Goal: Transaction & Acquisition: Book appointment/travel/reservation

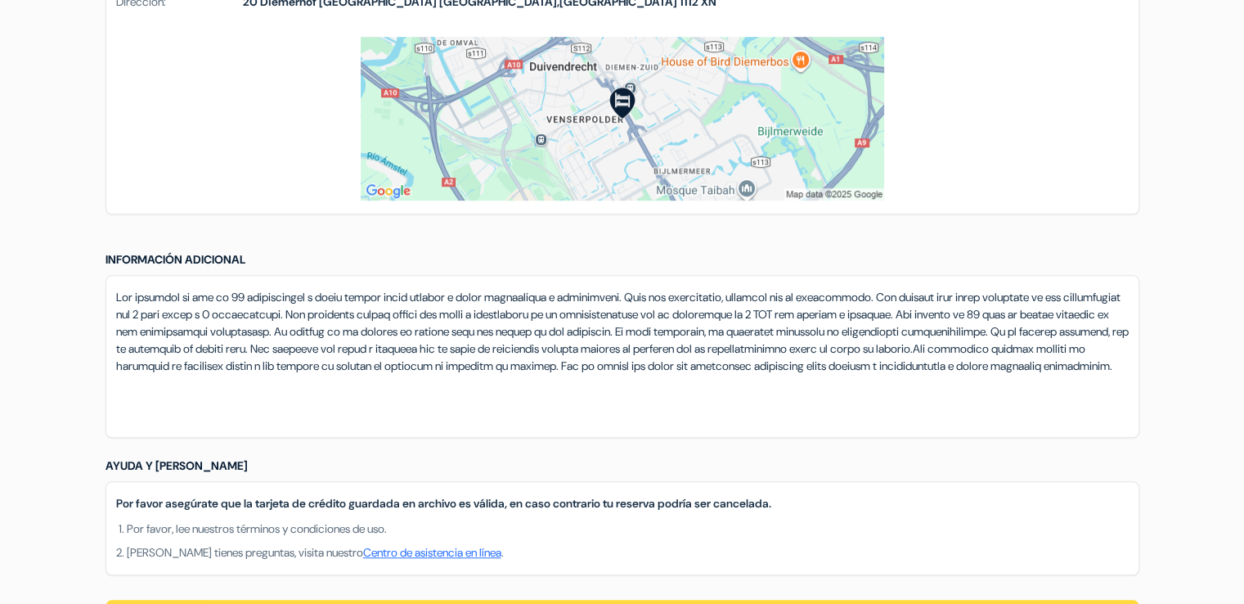
click at [708, 424] on div at bounding box center [623, 356] width 1034 height 163
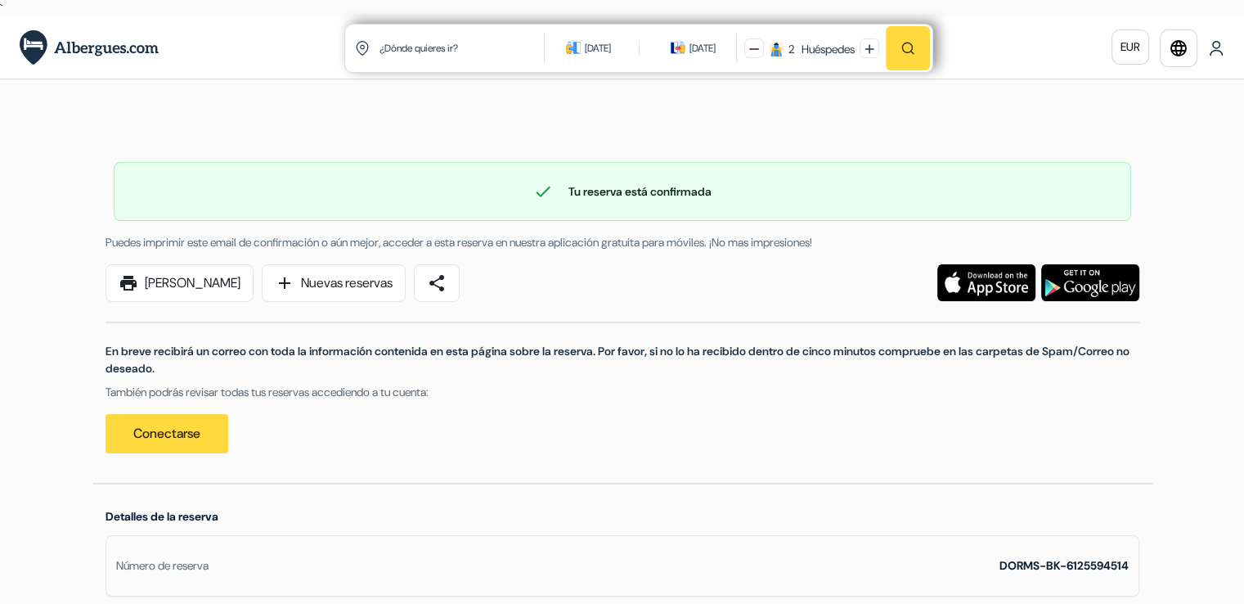
scroll to position [2, 0]
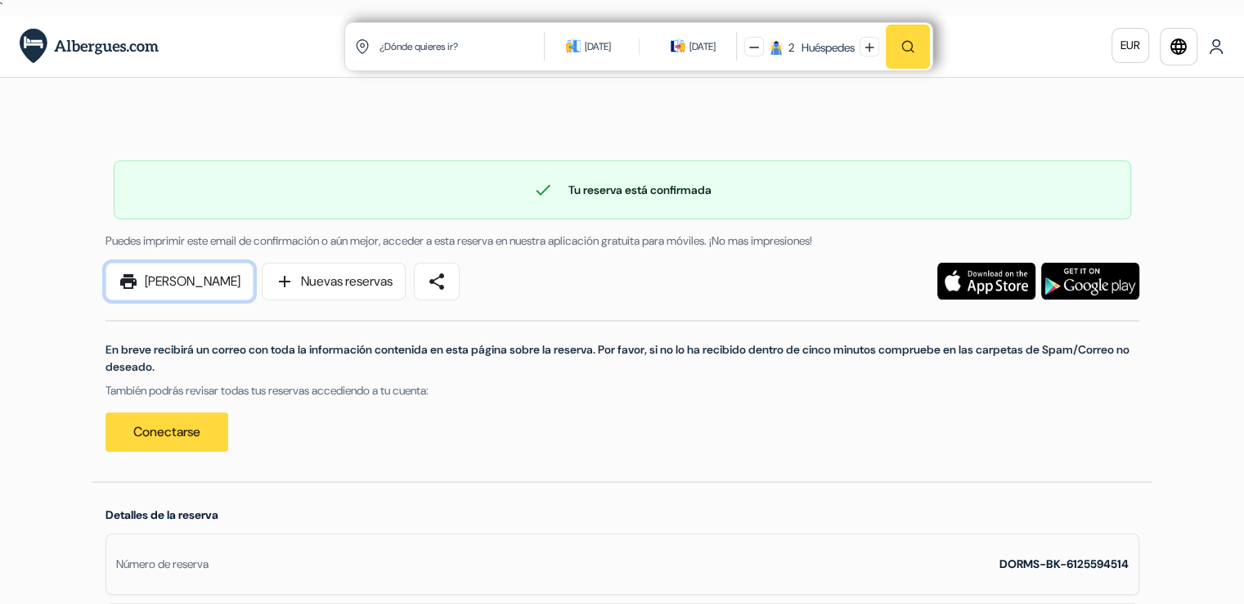
click at [190, 267] on link "print [PERSON_NAME]" at bounding box center [180, 282] width 148 height 38
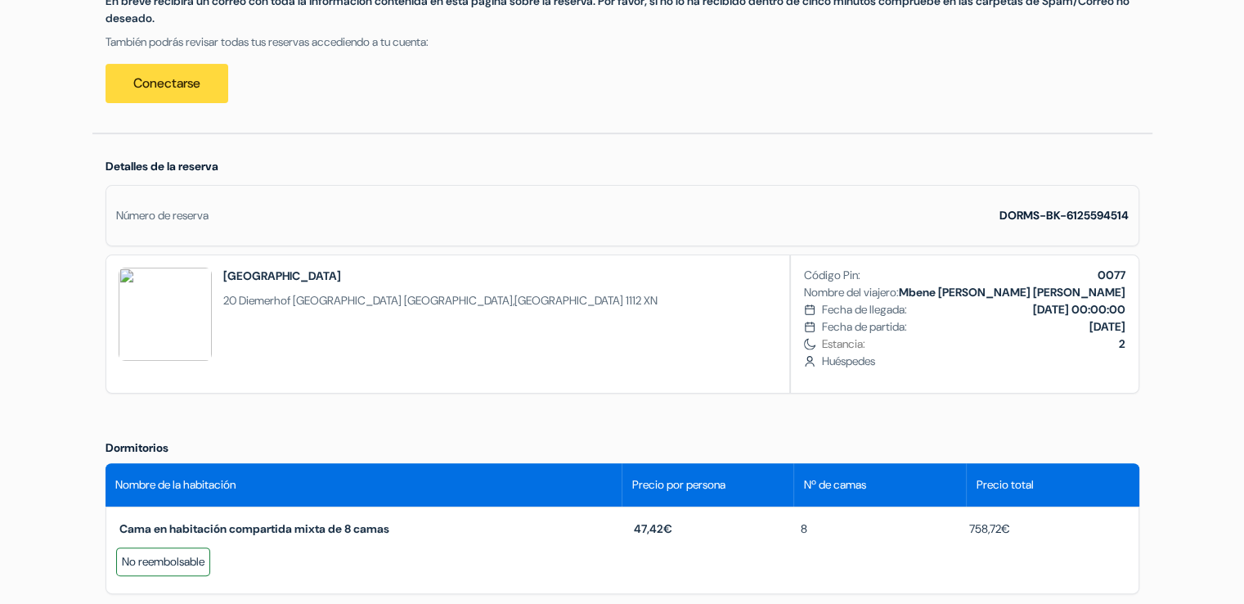
scroll to position [348, 0]
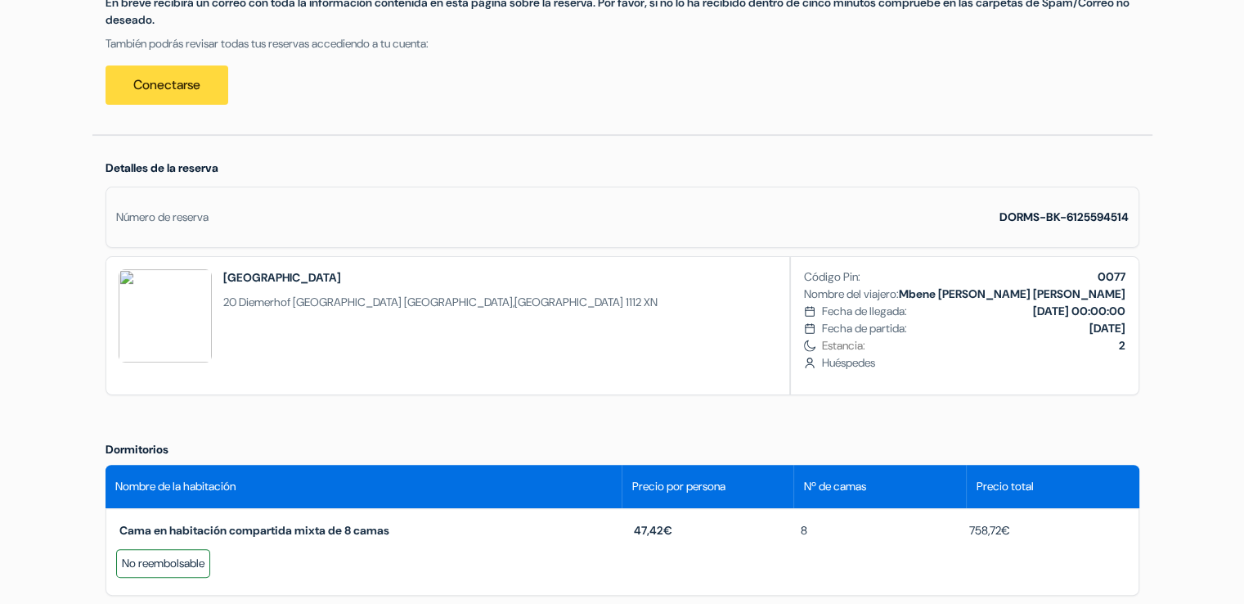
drag, startPoint x: 635, startPoint y: 527, endPoint x: 681, endPoint y: 525, distance: 45.8
click at [681, 525] on div "47,42€" at bounding box center [706, 530] width 168 height 17
click at [679, 419] on div "Detalles de la reserva Número de reserva DORMS-BK-6125594514 [GEOGRAPHIC_DATA] …" at bounding box center [622, 282] width 1060 height 292
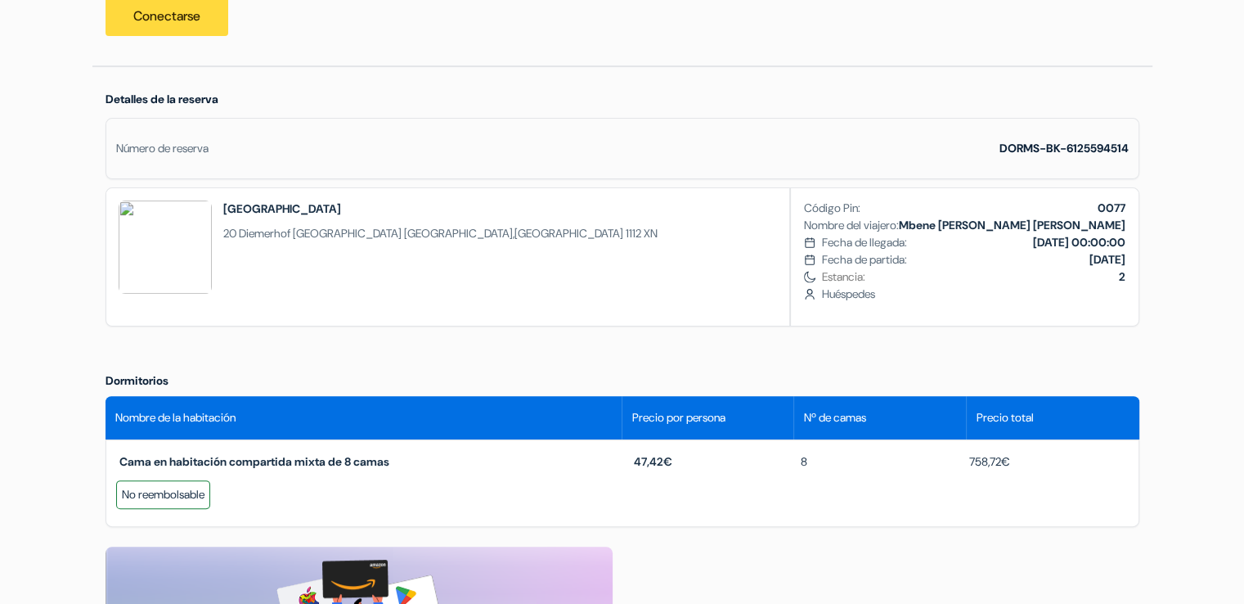
scroll to position [0, 0]
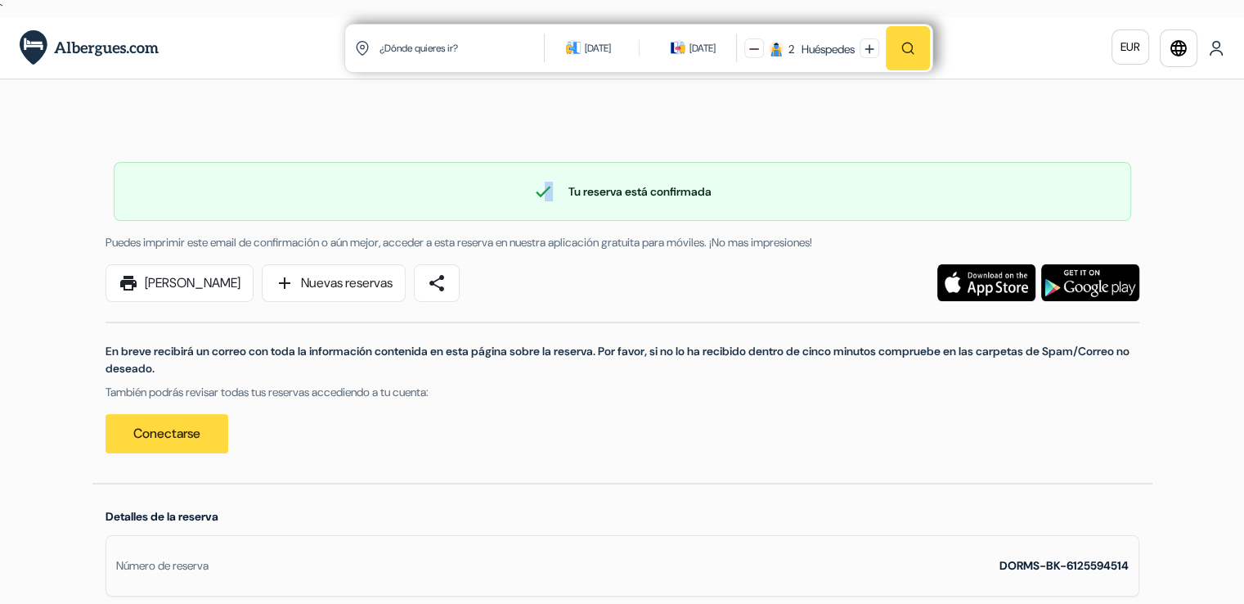
drag, startPoint x: 542, startPoint y: 193, endPoint x: 751, endPoint y: 195, distance: 208.6
click at [751, 195] on div "check Tu reserva está confirmada" at bounding box center [623, 192] width 1016 height 20
click at [703, 272] on div "print Imprimir Ahora add Nuevas reservas share" at bounding box center [403, 283] width 614 height 38
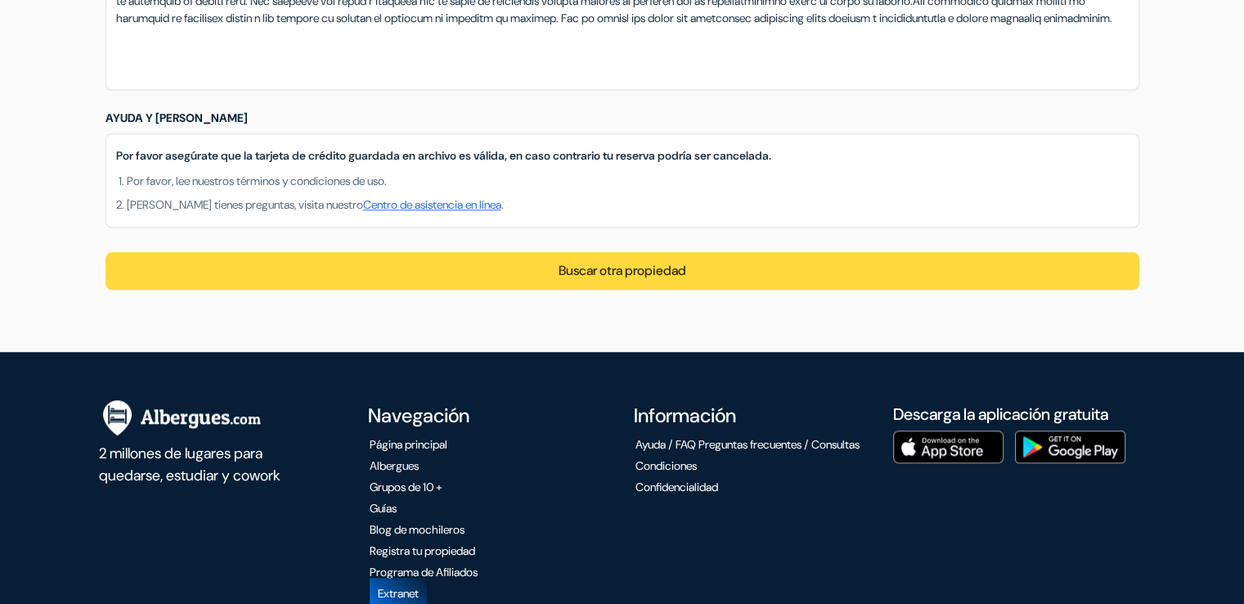
scroll to position [1618, 0]
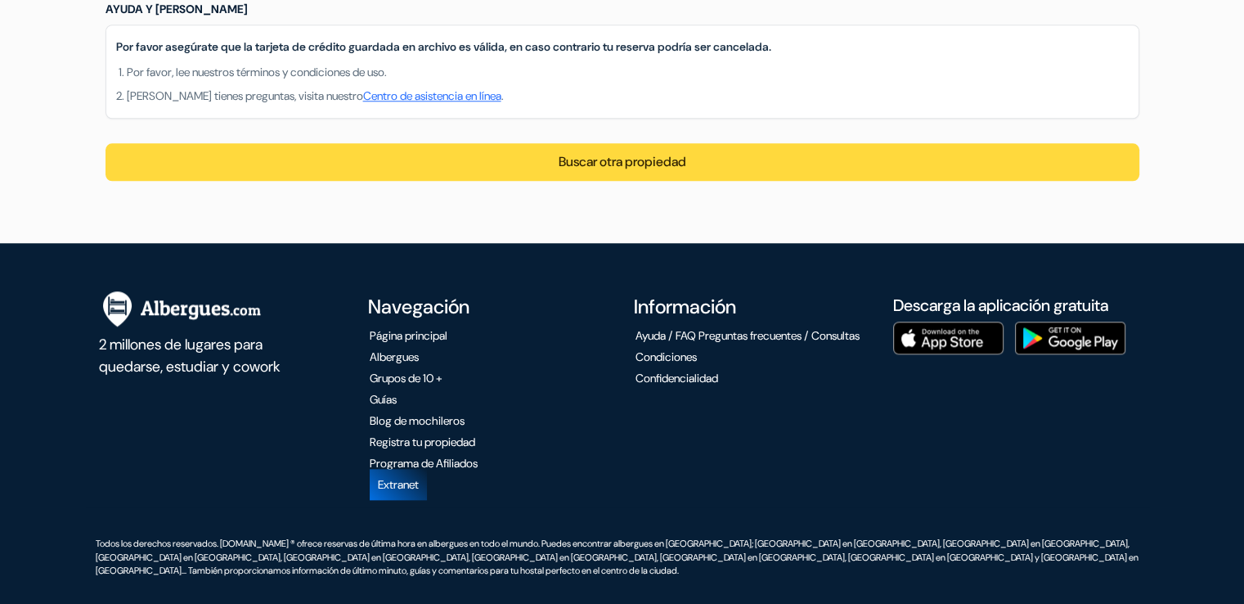
click at [293, 503] on div "2 millones de lugares para quedarse, estudiar y cowork" at bounding box center [219, 391] width 266 height 231
click at [258, 291] on div "2 millones de lugares para quedarse, estudiar y cowork" at bounding box center [219, 391] width 266 height 231
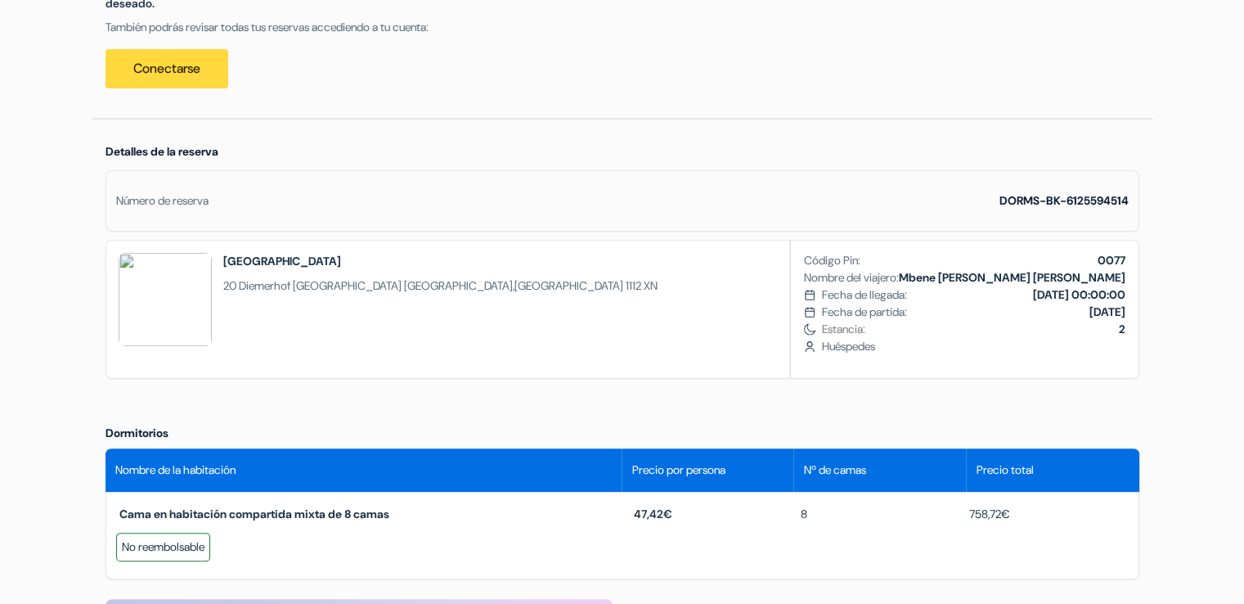
scroll to position [441, 0]
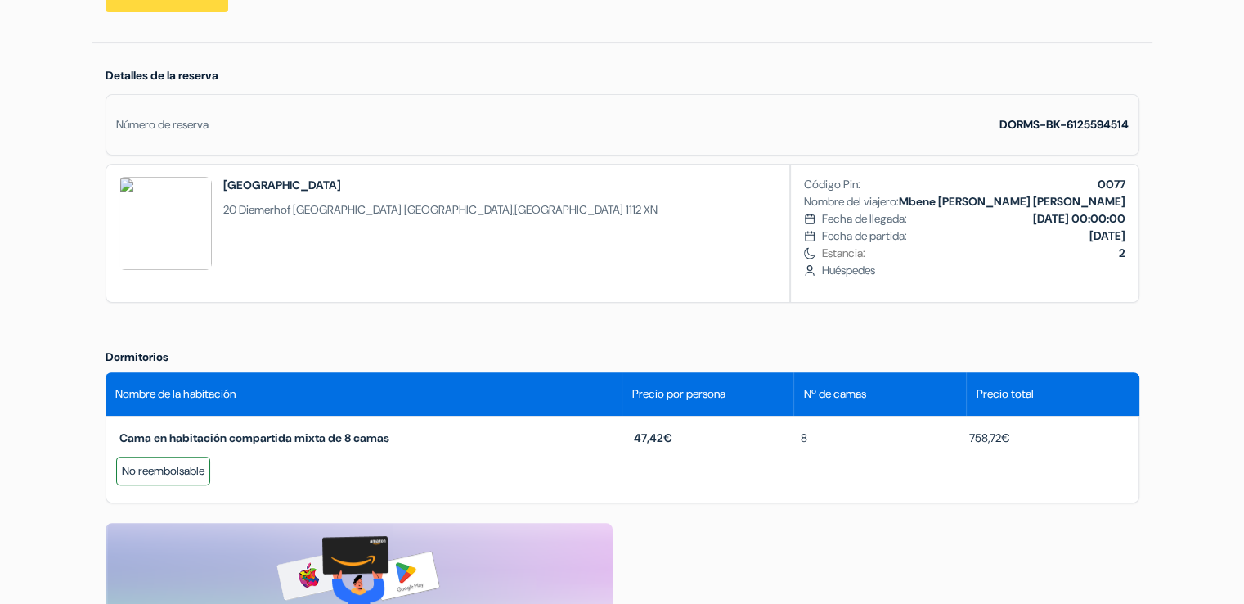
click at [227, 182] on h2 "[GEOGRAPHIC_DATA]" at bounding box center [440, 185] width 434 height 16
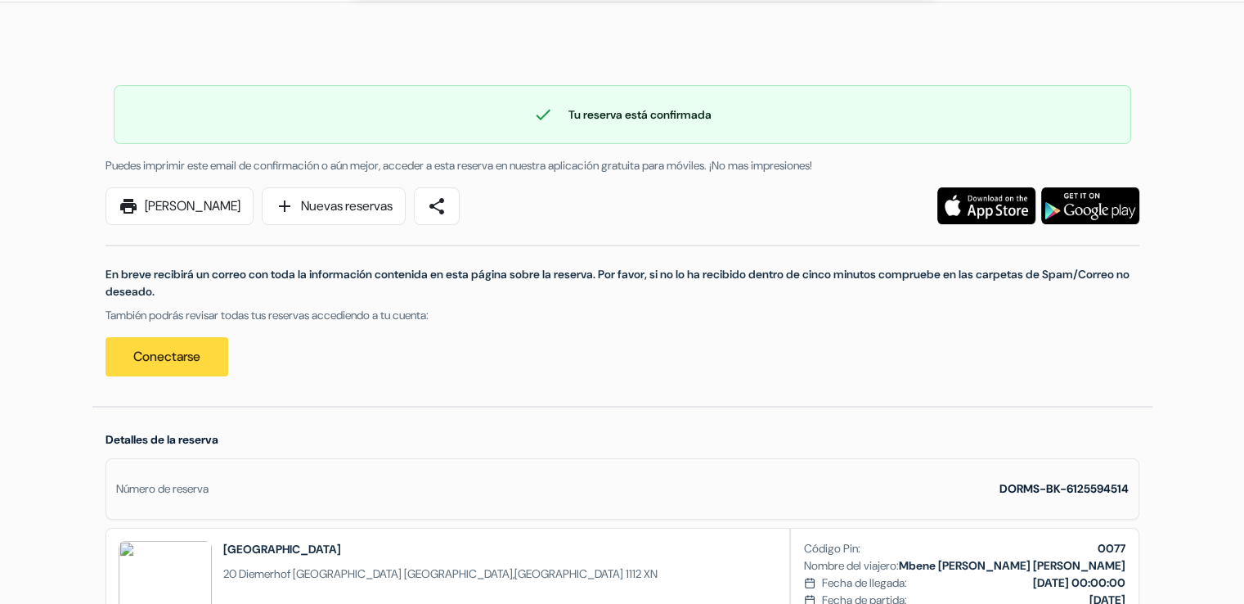
scroll to position [0, 0]
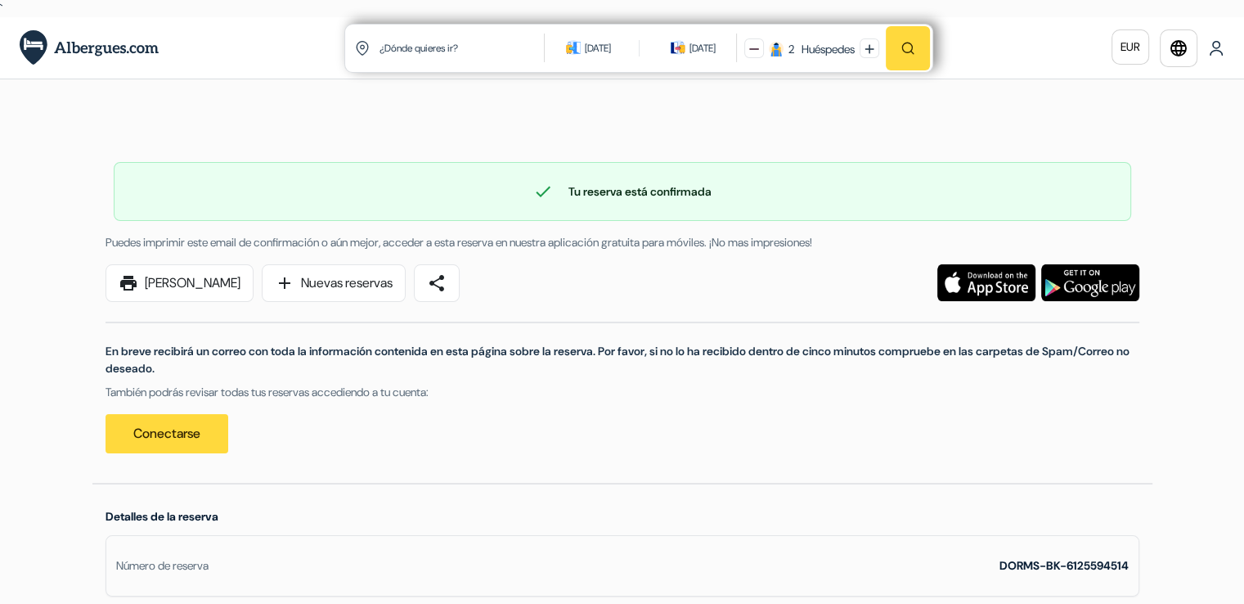
drag, startPoint x: 182, startPoint y: 388, endPoint x: 628, endPoint y: 363, distance: 446.4
click at [628, 363] on div "En breve recibirá un correo con toda la información contenida en esta página so…" at bounding box center [622, 377] width 1053 height 151
click at [628, 363] on p "En breve recibirá un correo con toda la información contenida en esta página so…" at bounding box center [623, 360] width 1034 height 34
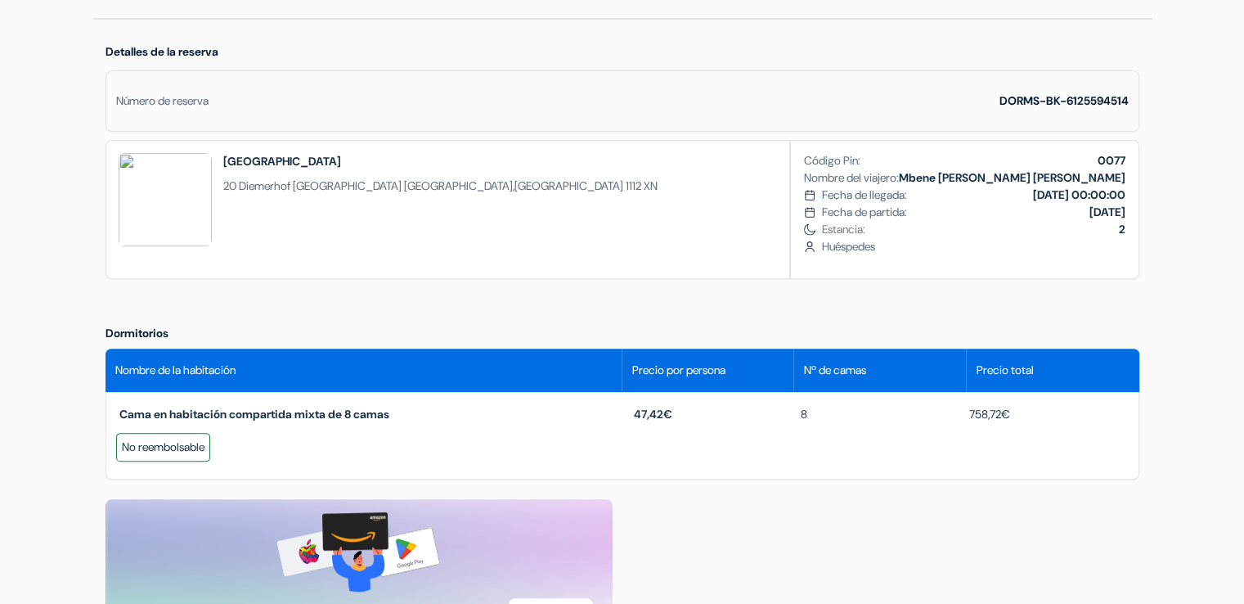
scroll to position [465, 0]
click at [140, 449] on div "No reembolsable" at bounding box center [163, 447] width 94 height 29
drag, startPoint x: 400, startPoint y: 412, endPoint x: 59, endPoint y: 407, distance: 341.1
click at [59, 407] on div "Idioma Cerrar [GEOGRAPHIC_DATA] Cerrar Descargar App" at bounding box center [622, 474] width 1244 height 1842
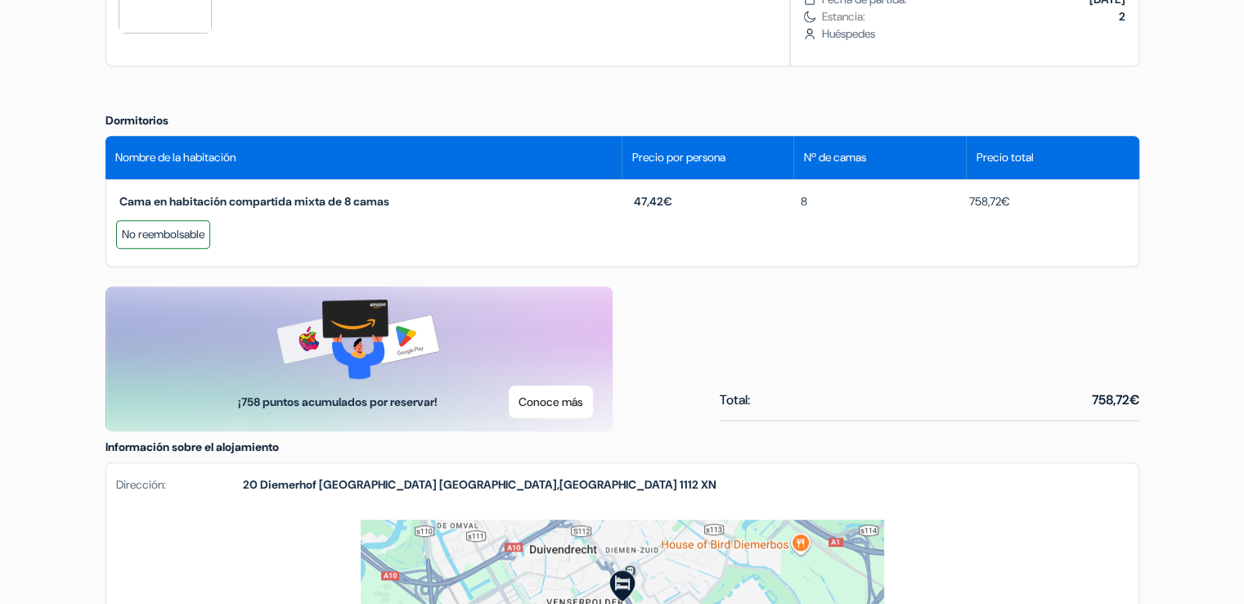
scroll to position [677, 0]
drag, startPoint x: 676, startPoint y: 201, endPoint x: 636, endPoint y: 197, distance: 41.1
click at [636, 197] on div "47,42€" at bounding box center [706, 201] width 168 height 17
click at [807, 202] on span "8" at bounding box center [799, 201] width 16 height 17
drag, startPoint x: 966, startPoint y: 198, endPoint x: 1015, endPoint y: 200, distance: 49.1
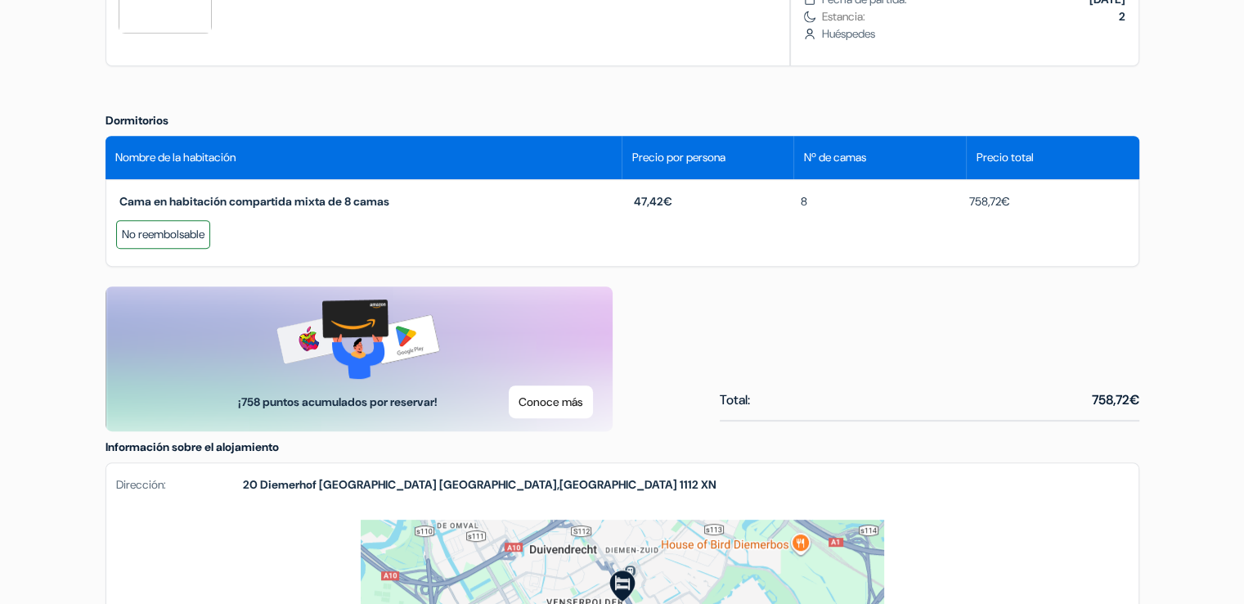
click at [1015, 200] on div "758,72€" at bounding box center [1043, 201] width 168 height 17
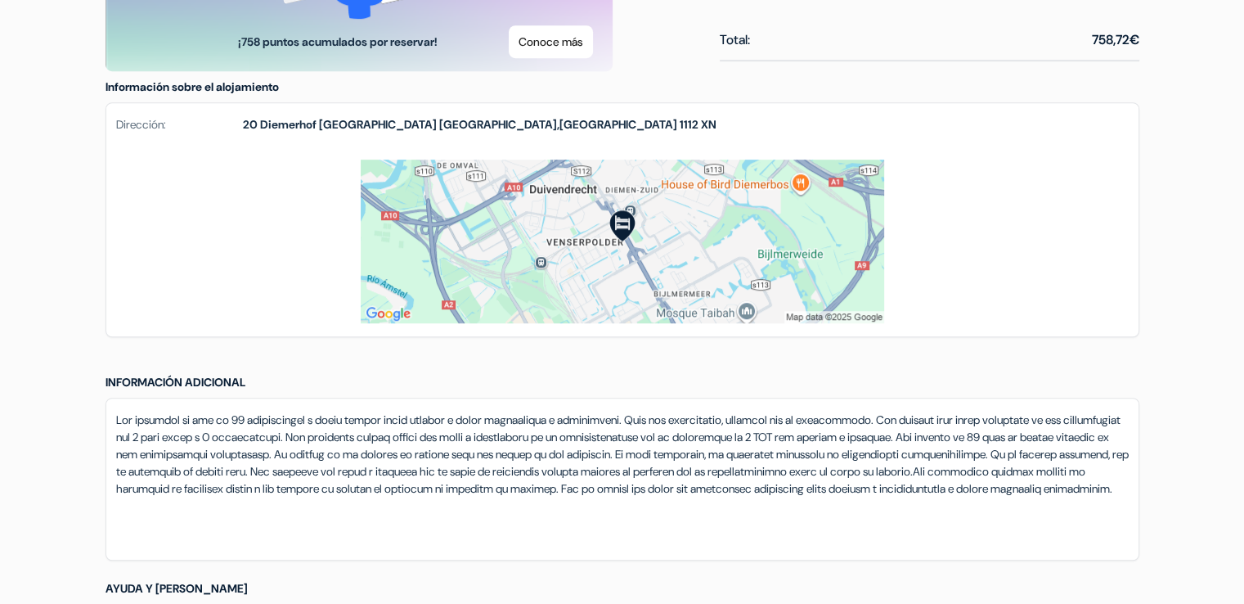
scroll to position [1037, 0]
